Goal: Complete application form

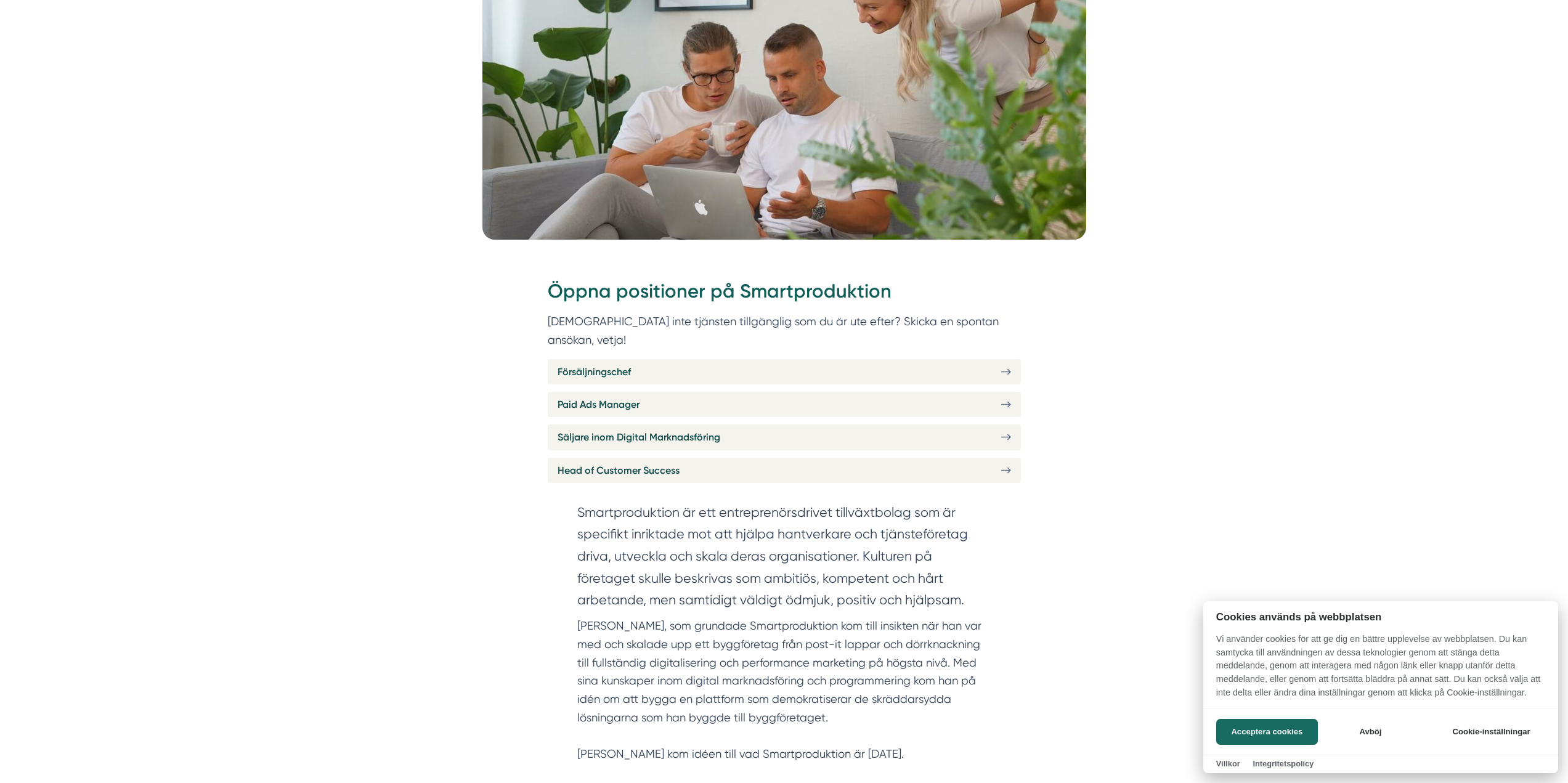
scroll to position [308, 0]
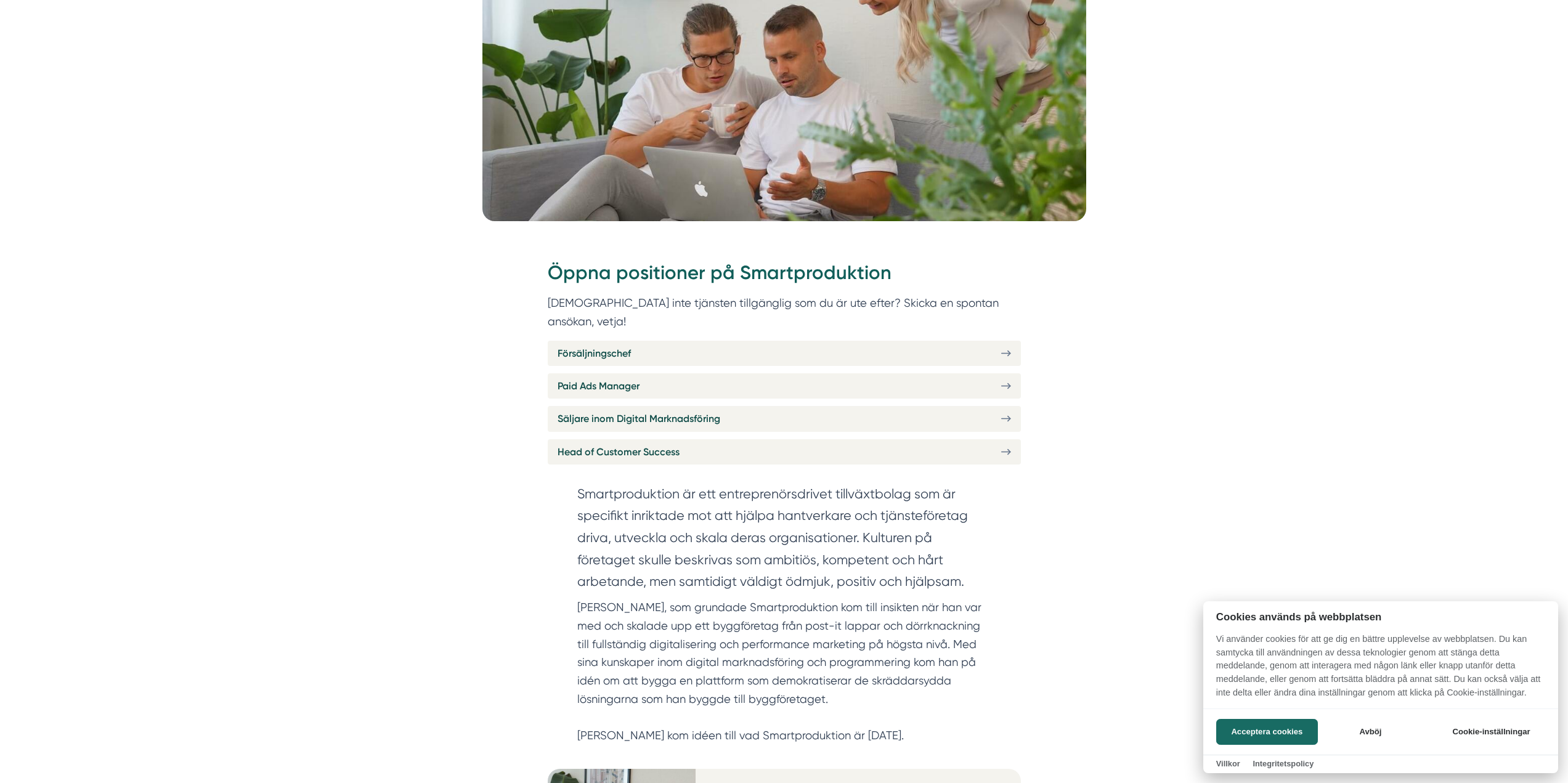
click at [866, 430] on div at bounding box center [784, 392] width 1568 height 783
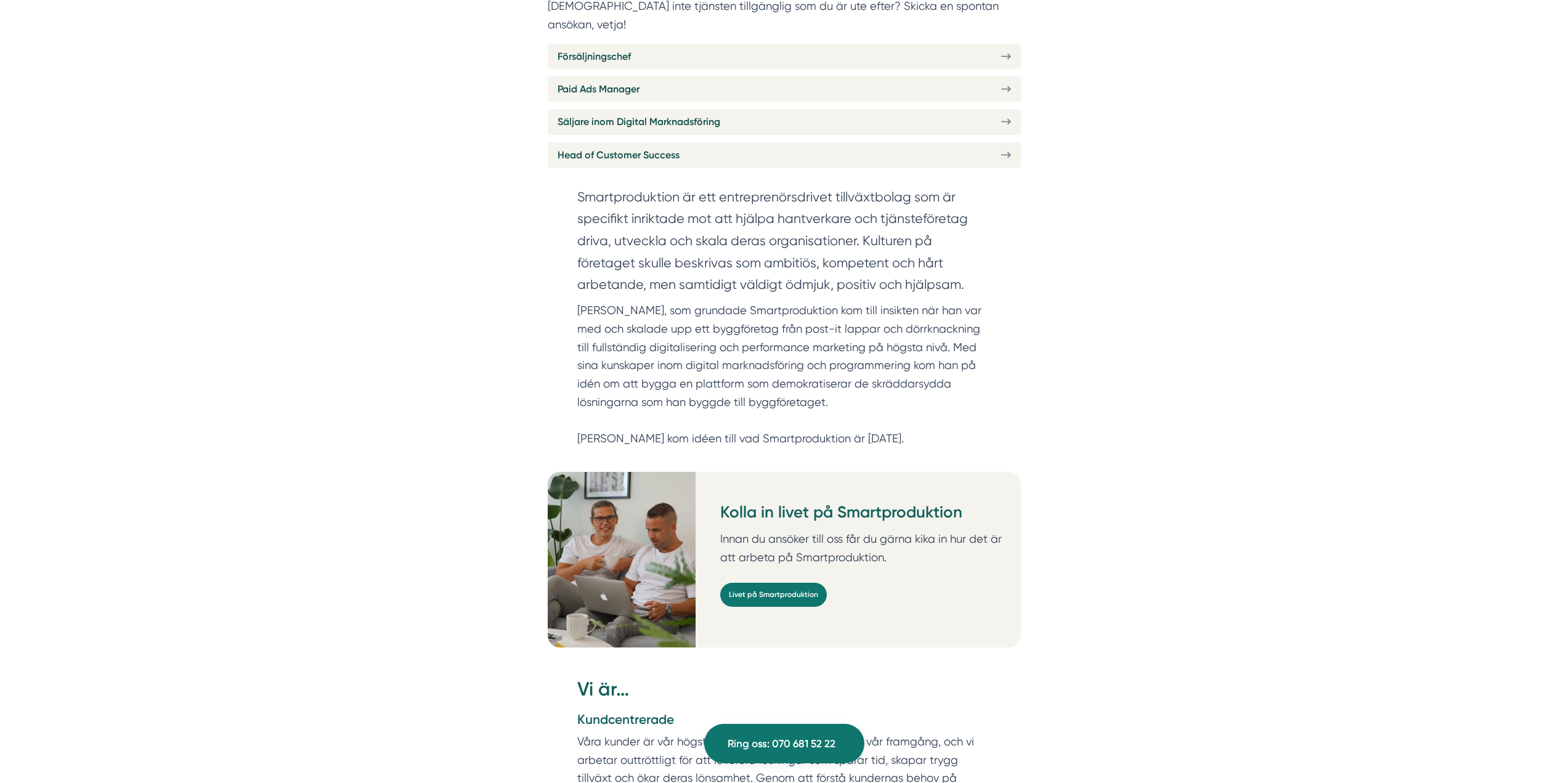
scroll to position [493, 0]
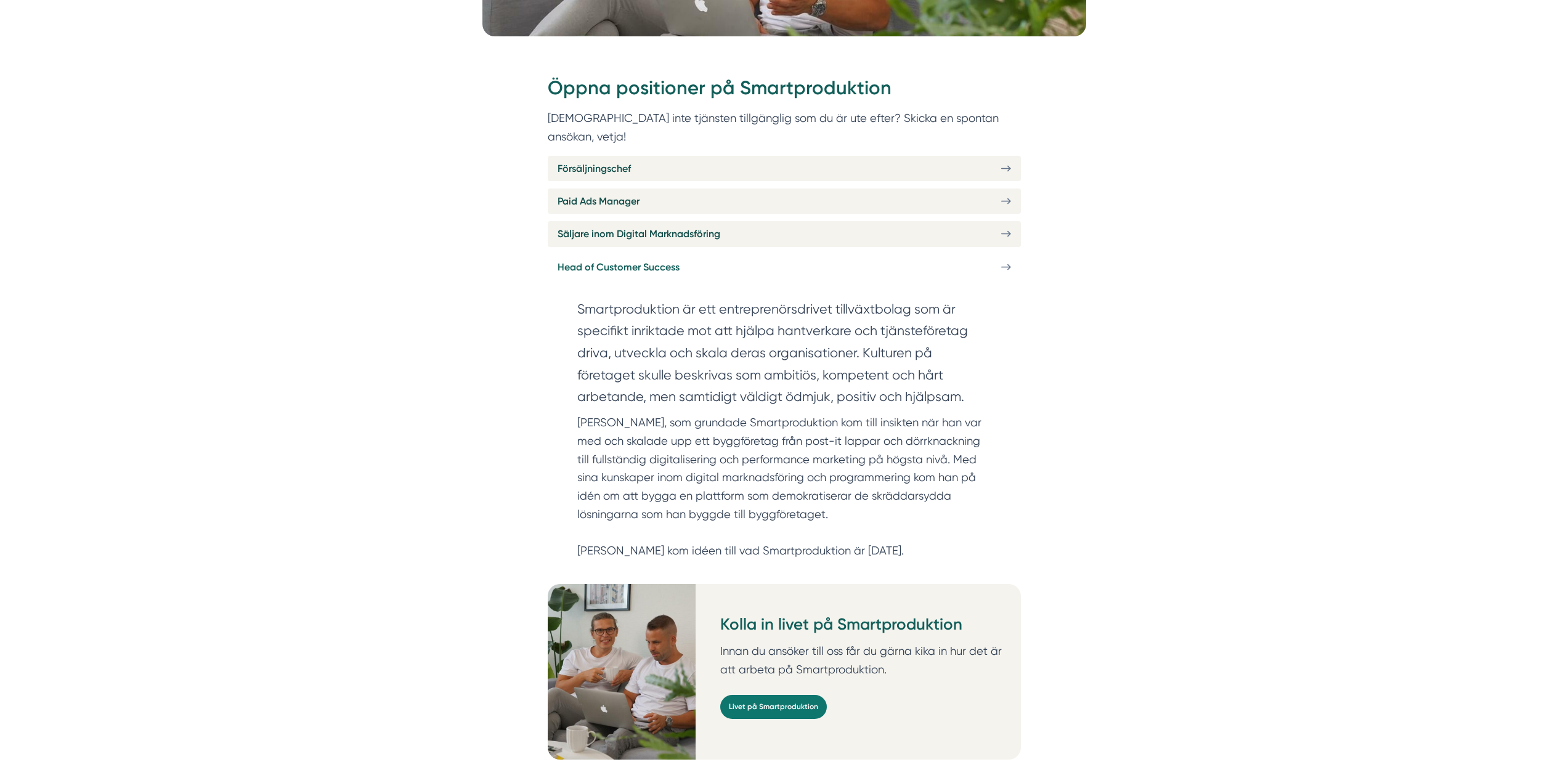
click at [1005, 267] on icon at bounding box center [1005, 267] width 9 height 0
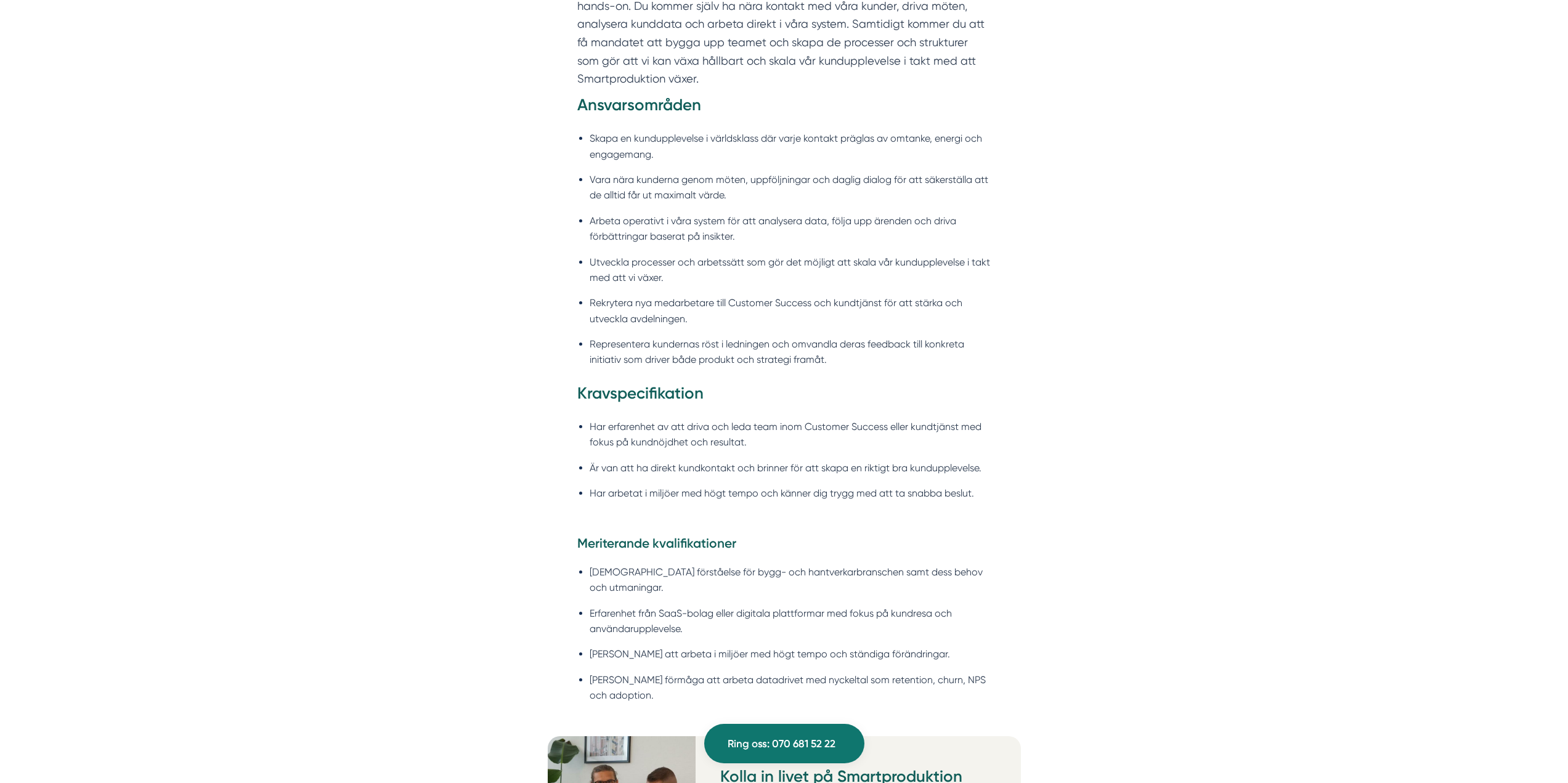
scroll to position [1048, 0]
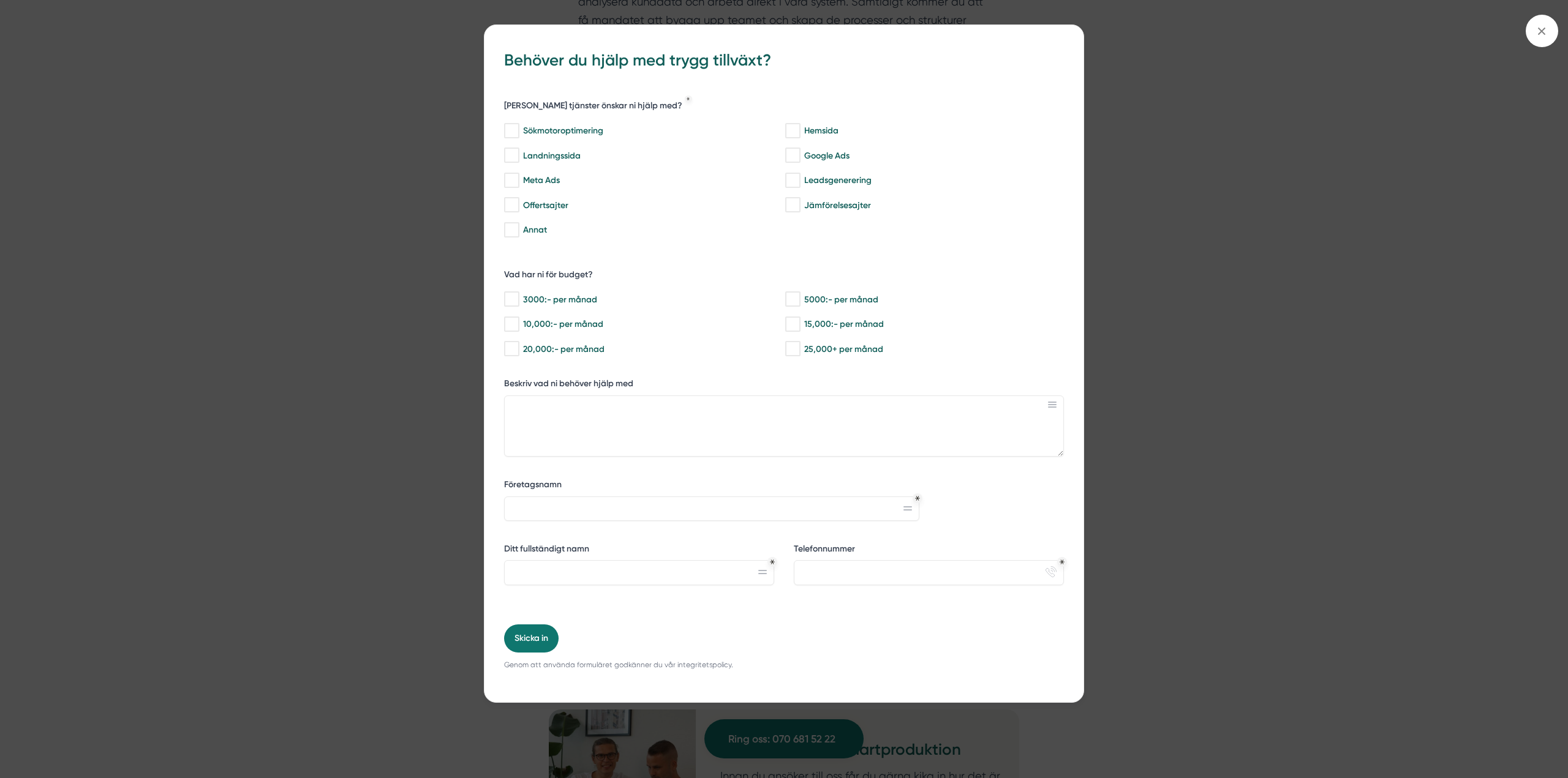
click at [1350, 410] on div "bbc9b822-b2c6-488a-ab3e-9a2d59e49c7c Behöver du hjälp med trygg tillväxt? Vilka…" at bounding box center [784, 389] width 1568 height 778
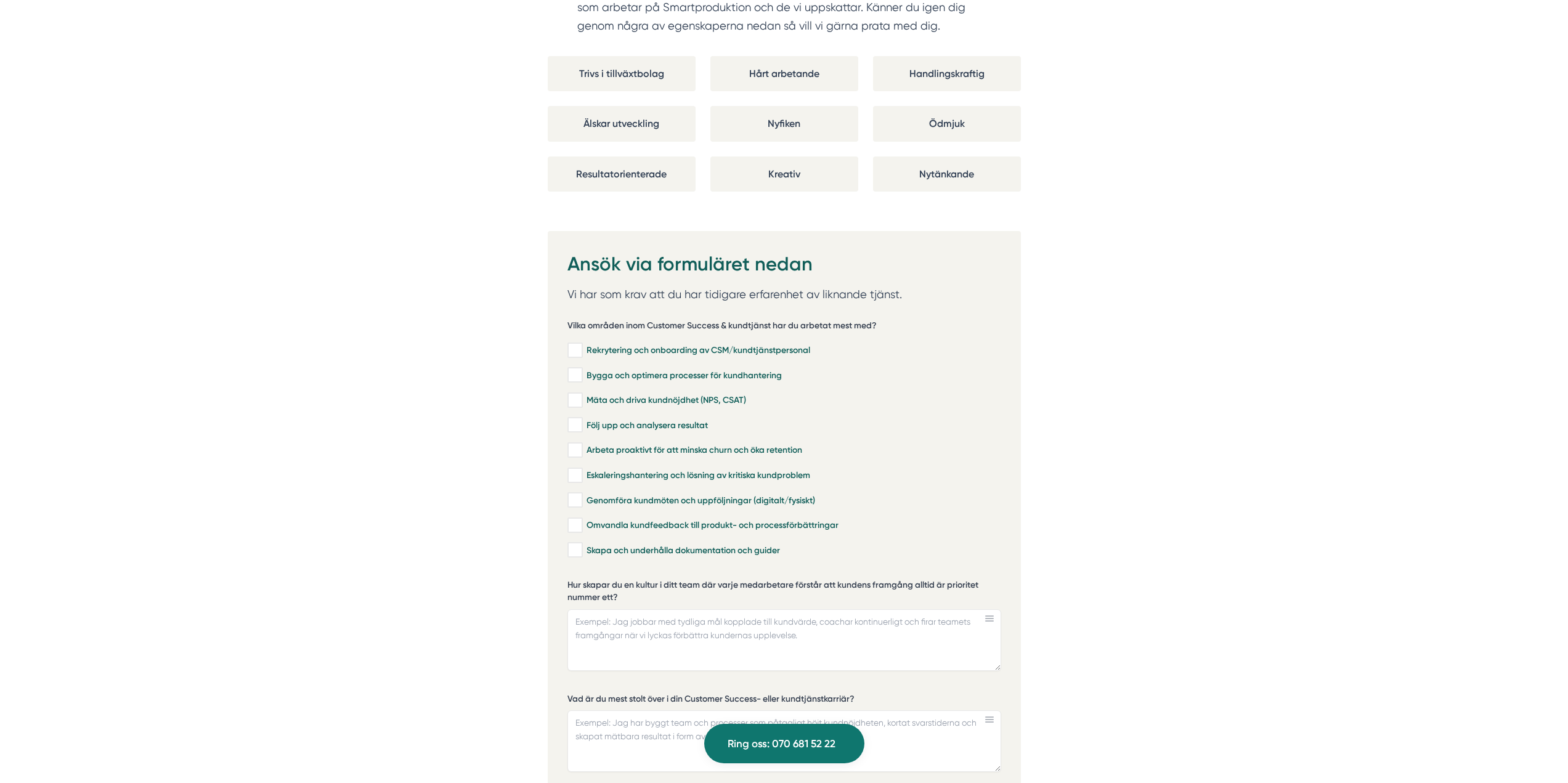
scroll to position [2465, 0]
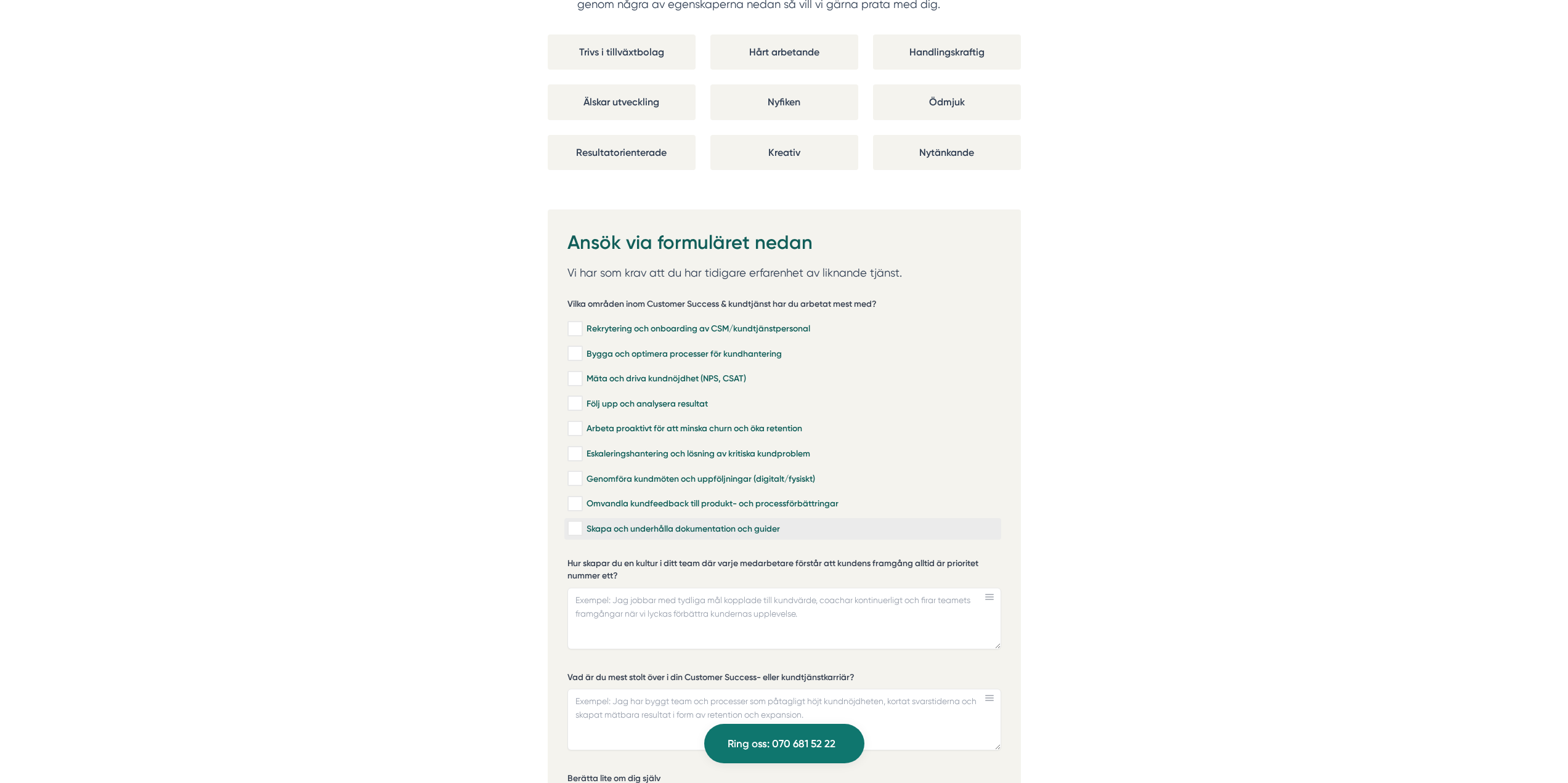
click at [693, 523] on div "Skapa och underhålla dokumentation och guider" at bounding box center [783, 529] width 431 height 13
click at [581, 523] on input "Skapa och underhålla dokumentation och guider" at bounding box center [575, 529] width 14 height 13
checkbox input "true"
click at [697, 498] on div "Omvandla kundfeedback till produkt- och processförbättringar" at bounding box center [783, 504] width 431 height 13
click at [581, 498] on input "Omvandla kundfeedback till produkt- och processförbättringar" at bounding box center [575, 504] width 14 height 13
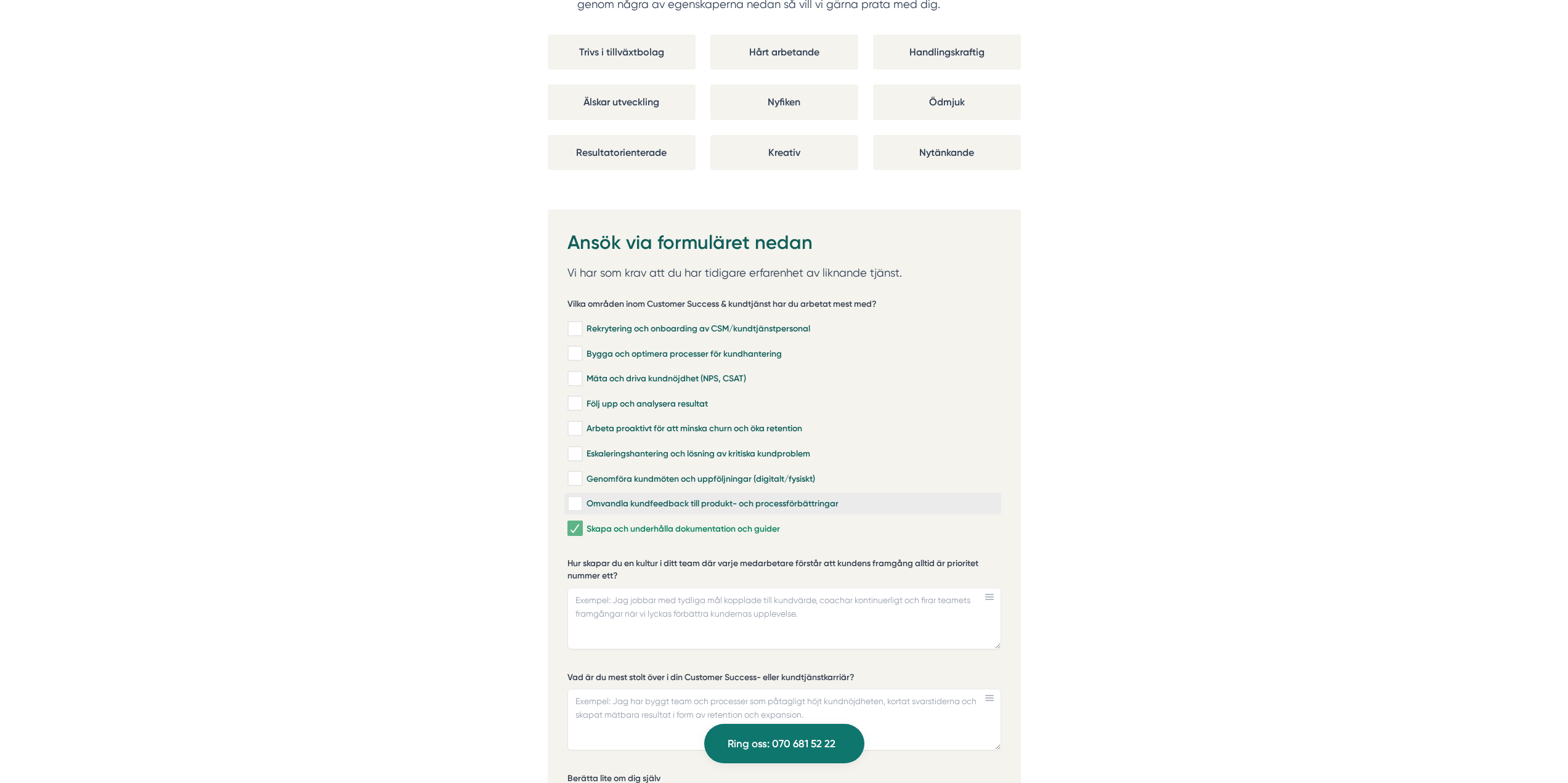
checkbox input "true"
click at [654, 448] on div "Eskaleringshantering och lösning av kritiska kundproblem" at bounding box center [783, 454] width 431 height 13
click at [581, 448] on input "Eskaleringshantering och lösning av kritiska kundproblem" at bounding box center [575, 454] width 14 height 13
checkbox input "true"
click at [590, 423] on div "Arbeta proaktivt för att minska churn och öka retention" at bounding box center [783, 429] width 431 height 13
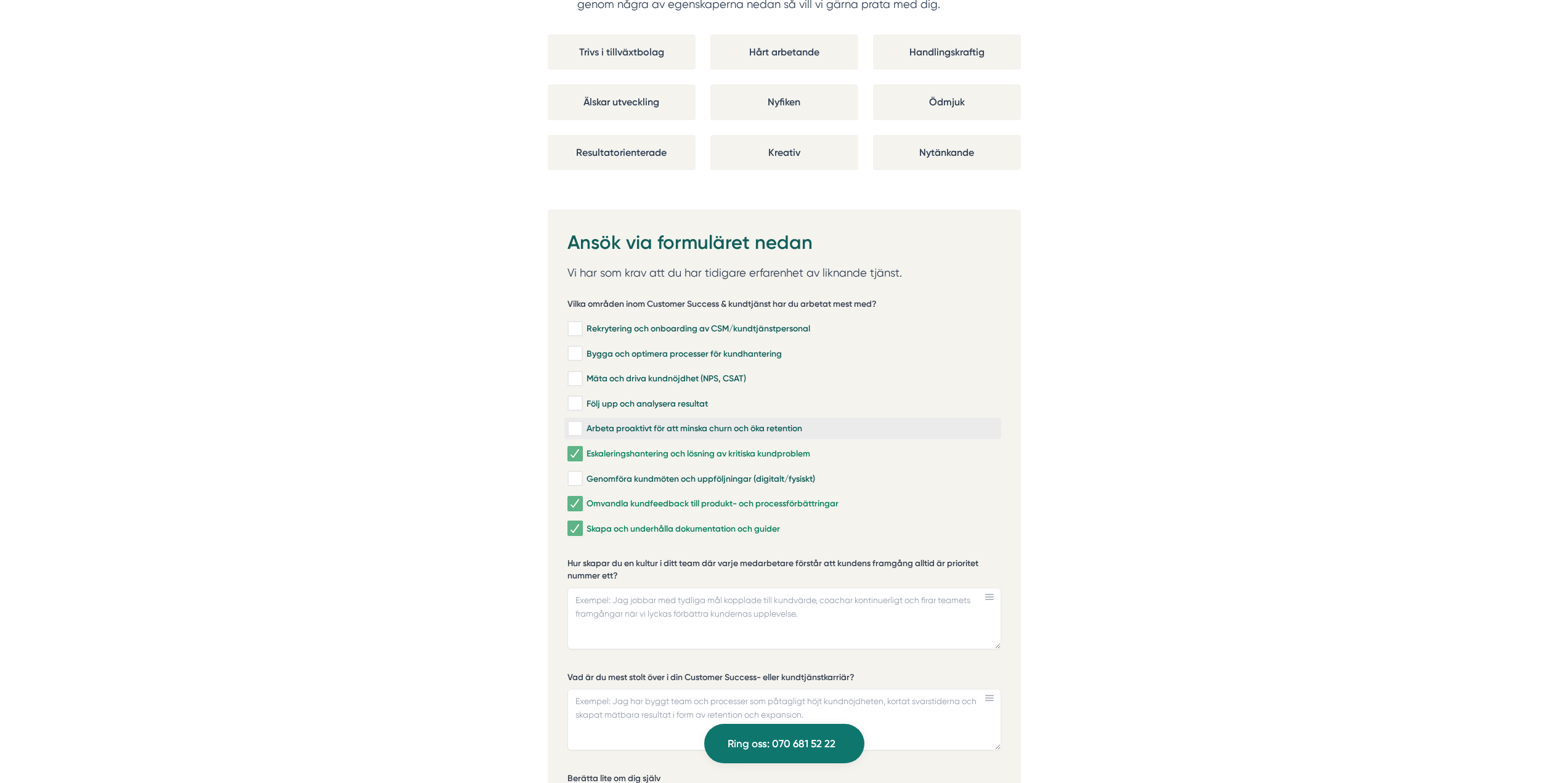
click at [581, 423] on input "Arbeta proaktivt för att minska churn och öka retention" at bounding box center [575, 429] width 14 height 13
checkbox input "true"
click at [600, 398] on div "Följ upp och analysera resultat" at bounding box center [783, 404] width 431 height 13
click at [581, 398] on input "Följ upp och analysera resultat" at bounding box center [575, 404] width 14 height 13
checkbox input "true"
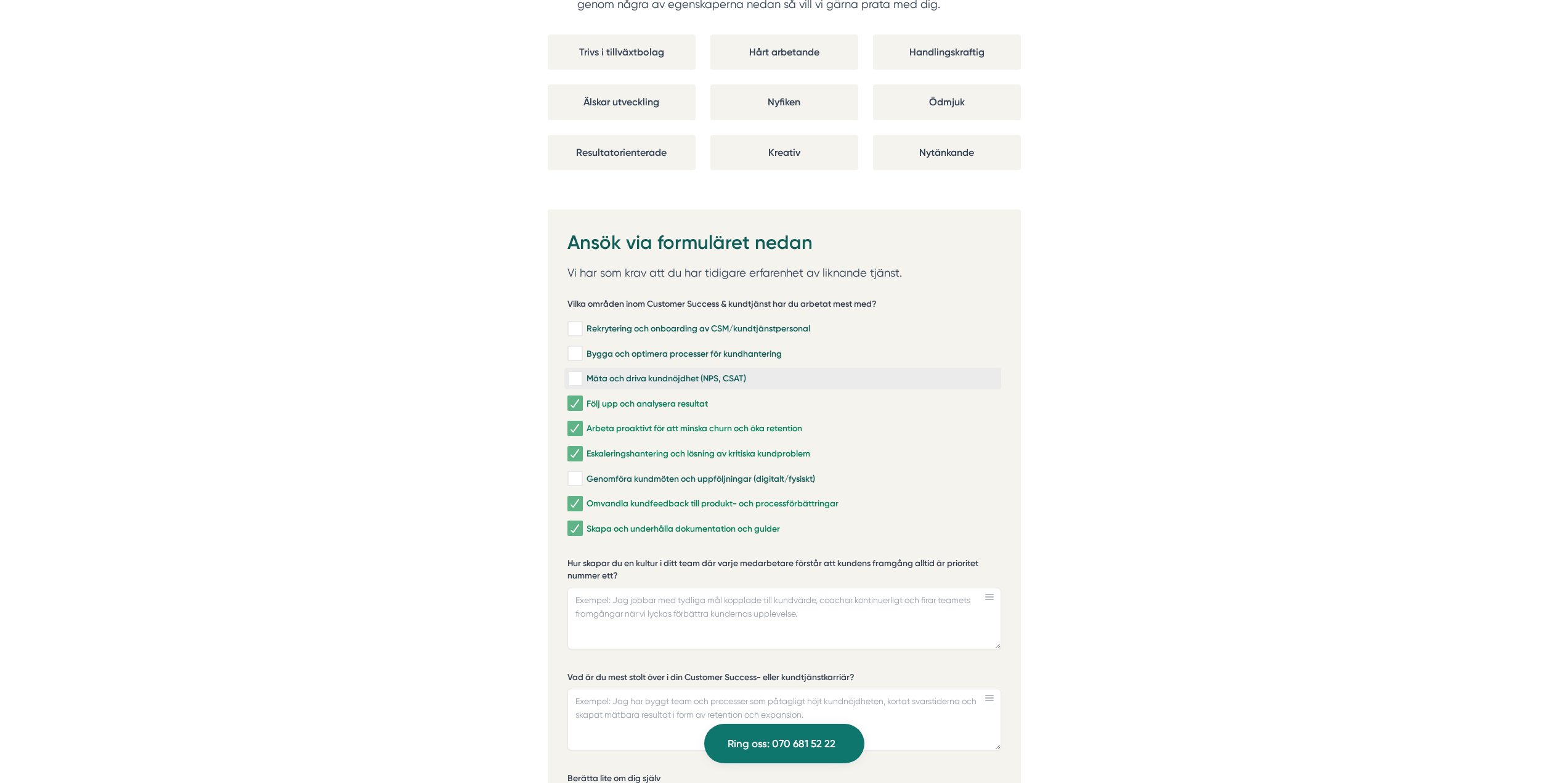
click at [573, 373] on input "Mäta och driva kundnöjdhet (NPS, CSAT)" at bounding box center [575, 379] width 14 height 13
checkbox input "true"
click at [579, 323] on input "Rekrytering och onboarding av CSM/kundtjänstpersonal" at bounding box center [575, 329] width 14 height 13
checkbox input "true"
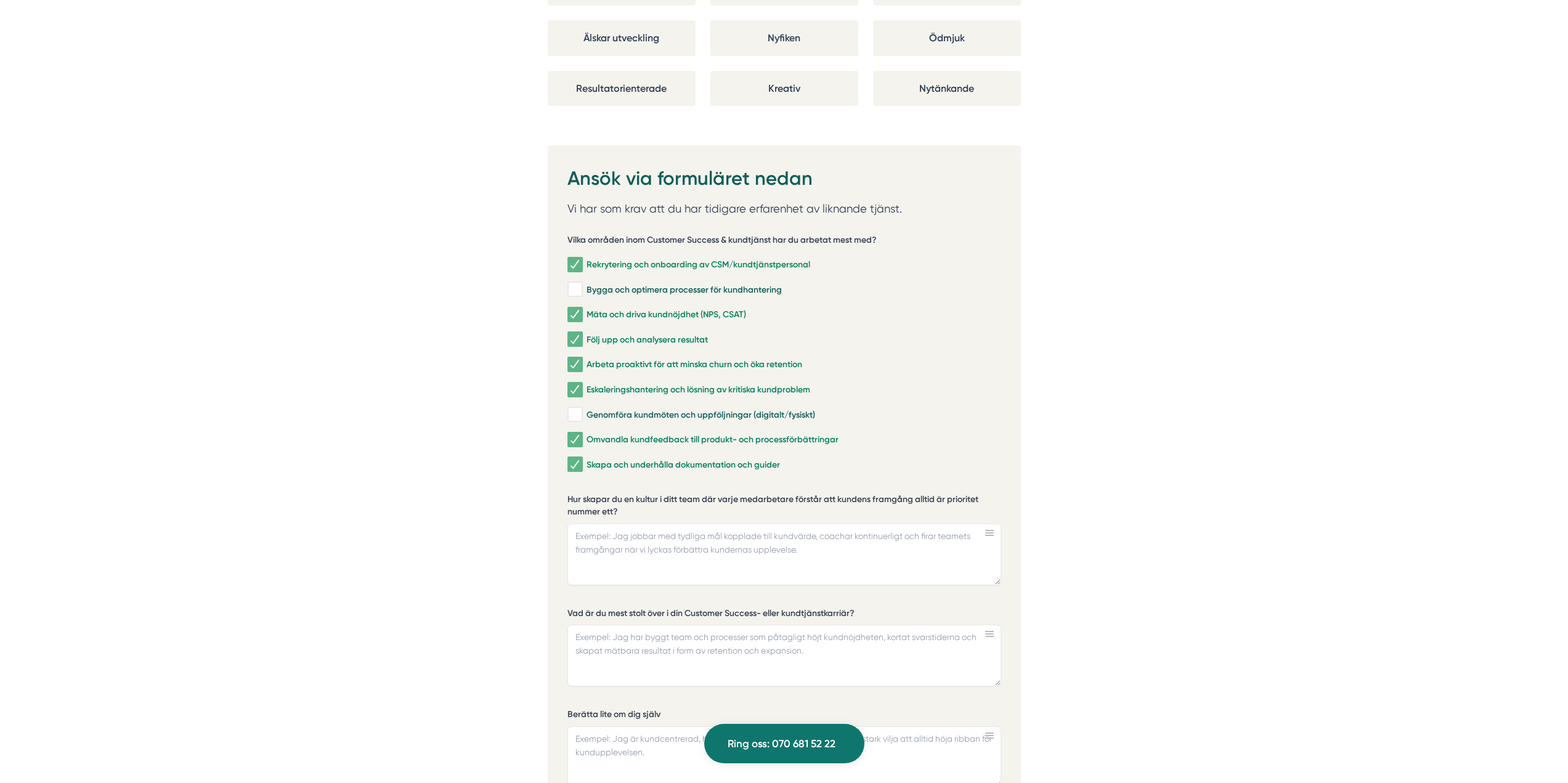
scroll to position [2650, 0]
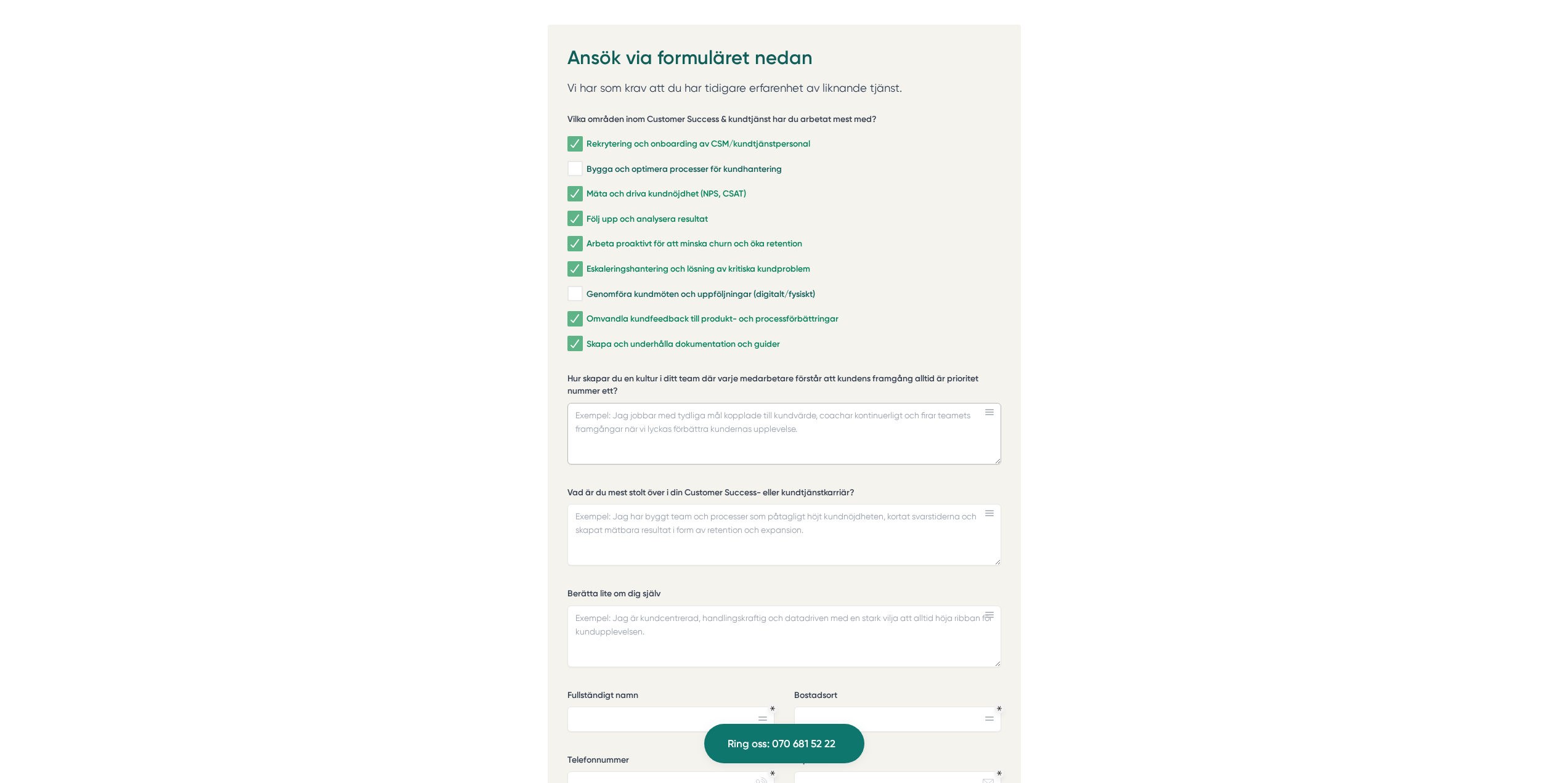
click at [700, 416] on textarea "Hur skapar du en kultur i ditt team där varje medarbetare förstår att kundens f…" at bounding box center [785, 434] width 434 height 61
click at [611, 424] on textarea "Jag gillar att arbeta med ledord som jag vill ska genomlysa och kännas av i hel…" at bounding box center [785, 434] width 434 height 61
click at [675, 433] on textarea "Jag gillar att arbeta med ledord som jag vill ska genomlysa och kännas av i hel…" at bounding box center [785, 434] width 434 height 61
type textarea "Jag gillar att arbeta med ledord som jag vill ska genomlysa och kännas av i hel…"
click at [746, 621] on textarea "Berätta lite om dig själv" at bounding box center [785, 637] width 434 height 61
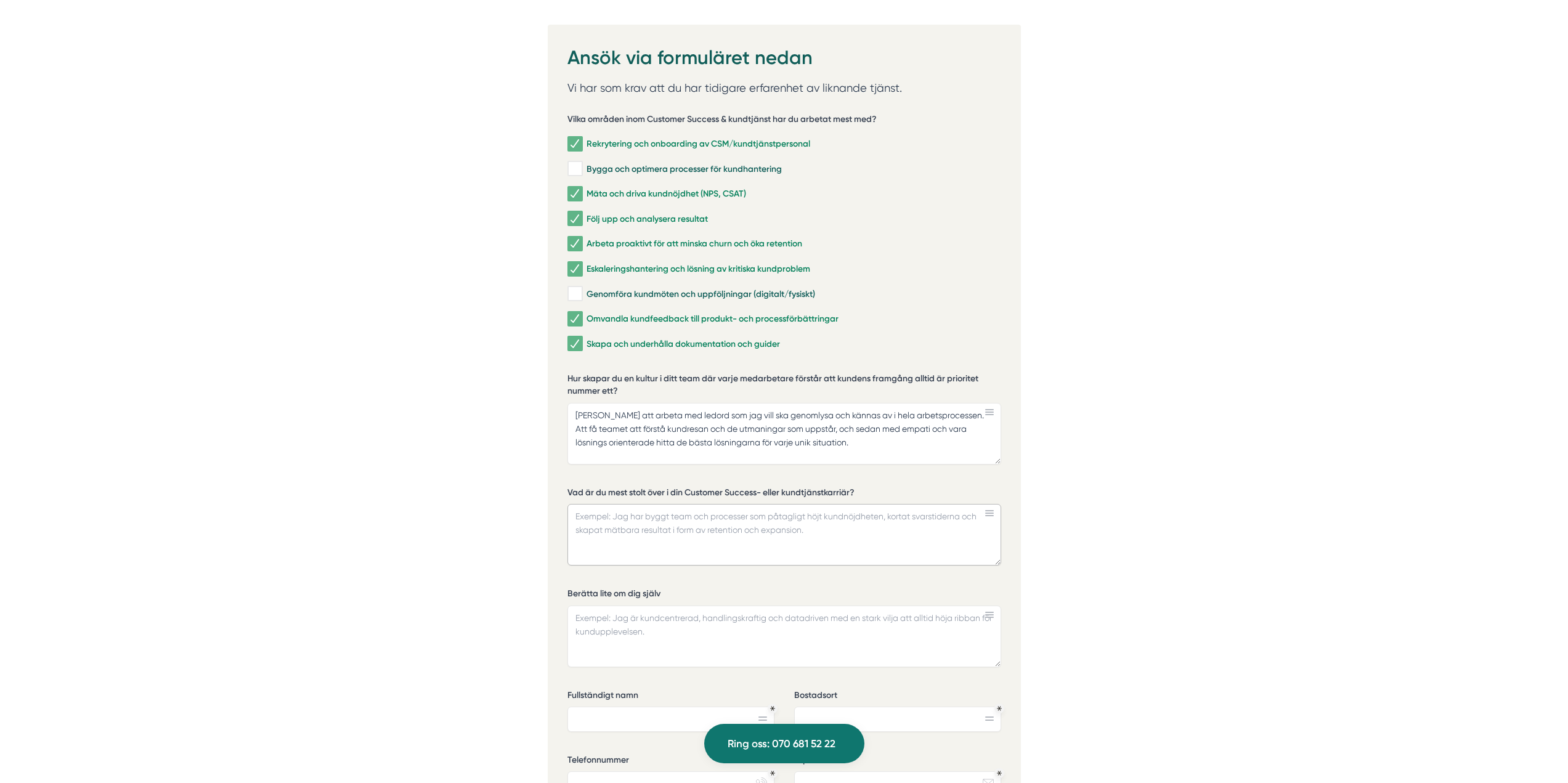
click at [681, 504] on textarea "Vad är du mest stolt över i din Customer Success- eller kundtjänstkarriär?" at bounding box center [785, 535] width 434 height 61
type textarea "M"
type textarea "Jag har jobbat som ansvarig för reception med olika kundsegment, och mina"
click at [842, 512] on textarea "Vad är du mest stolt över i din Customer Success- eller kundtjänstkarriär?" at bounding box center [785, 535] width 434 height 61
paste textarea "Jag har jobbat som ansvarig för reception med olika kundsegment, och mina"
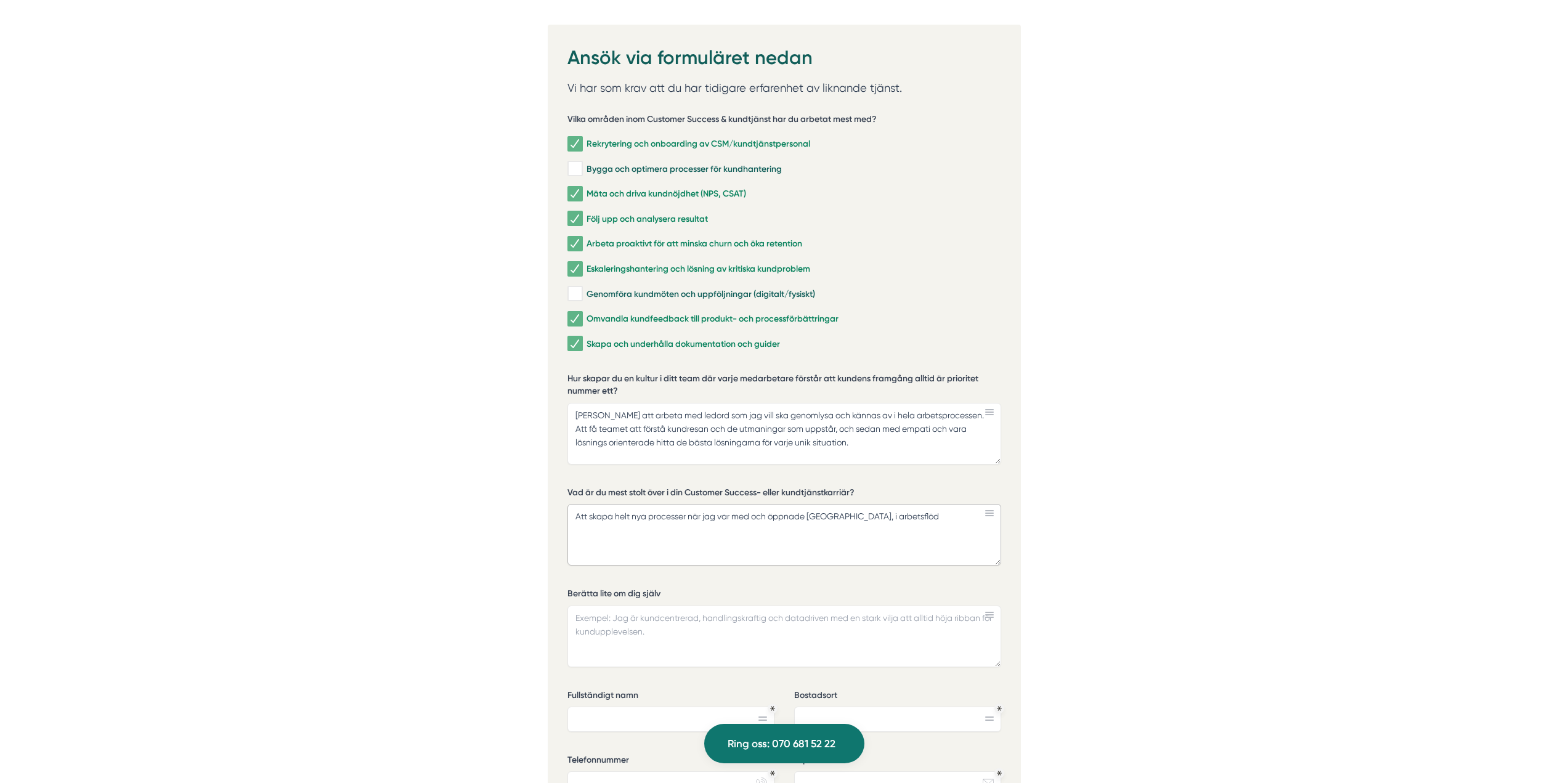
type textarea "Att skapa helt nya processer när jag var med och öppnade Villa Dagmar Hotel, i …"
drag, startPoint x: 958, startPoint y: 513, endPoint x: 547, endPoint y: 466, distance: 413.7
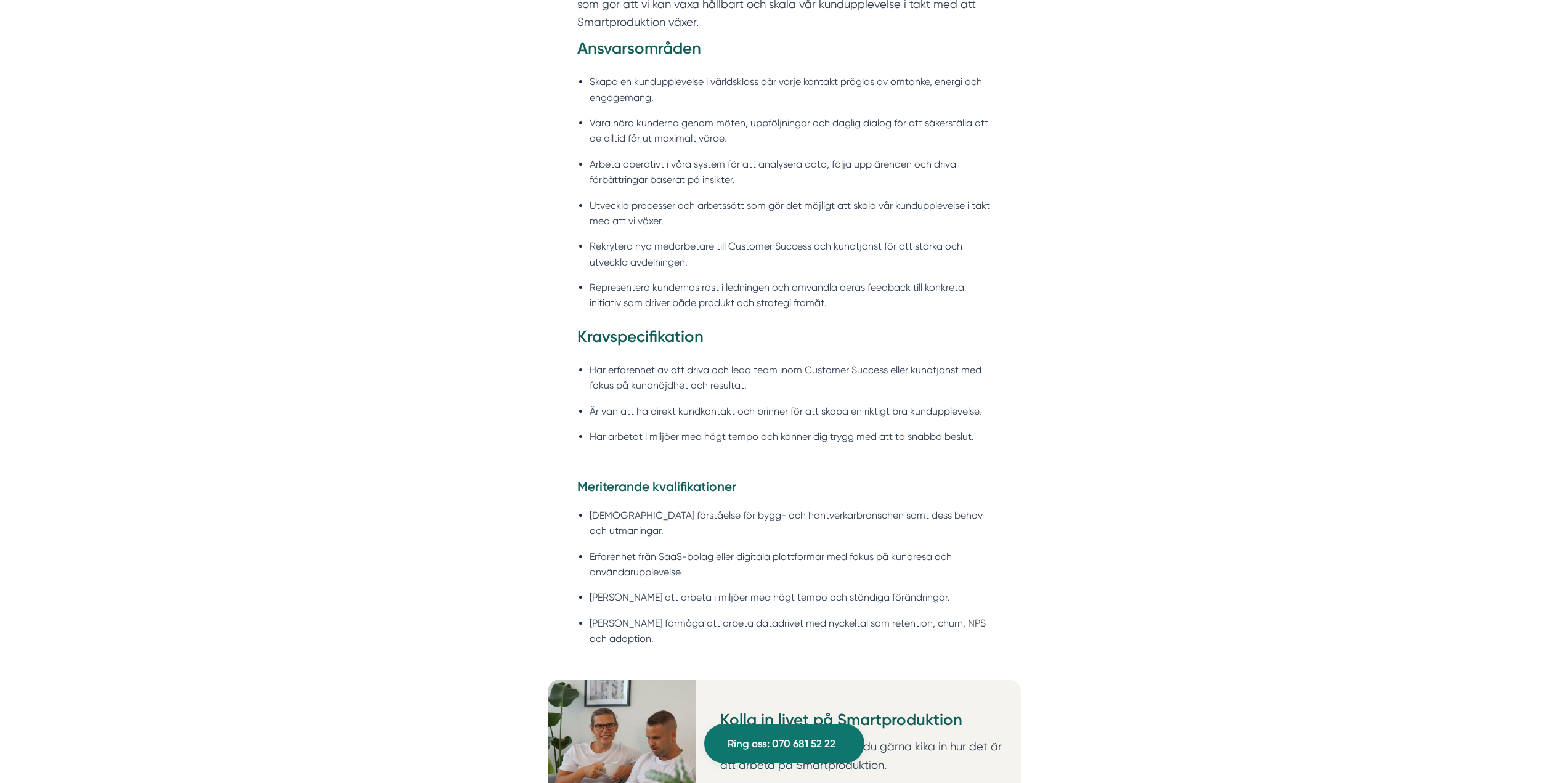
scroll to position [1294, 0]
